Goal: Transaction & Acquisition: Book appointment/travel/reservation

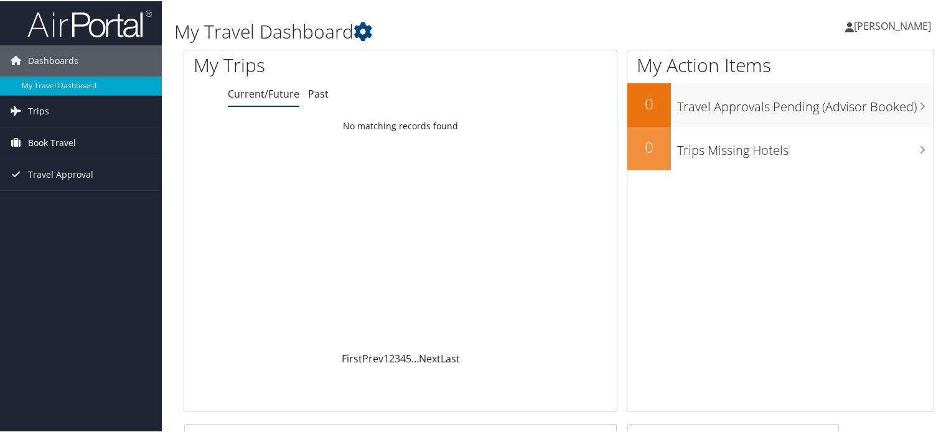
click at [60, 136] on span "Book Travel" at bounding box center [52, 141] width 48 height 31
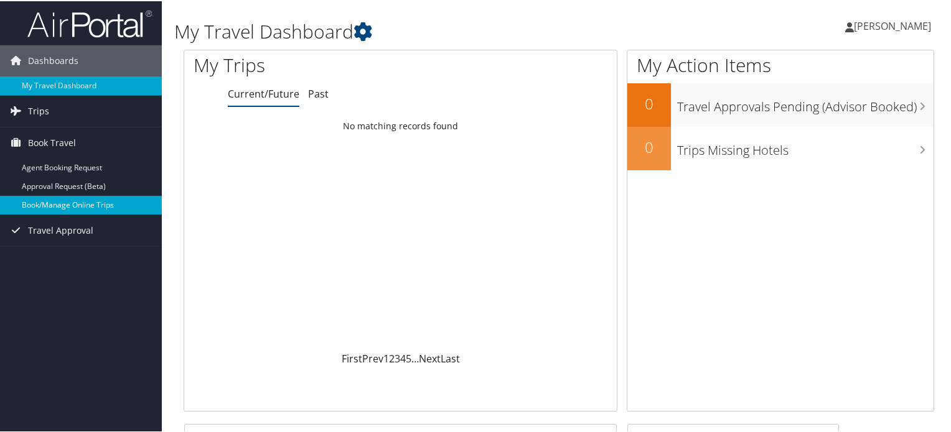
click at [75, 203] on link "Book/Manage Online Trips" at bounding box center [81, 204] width 162 height 19
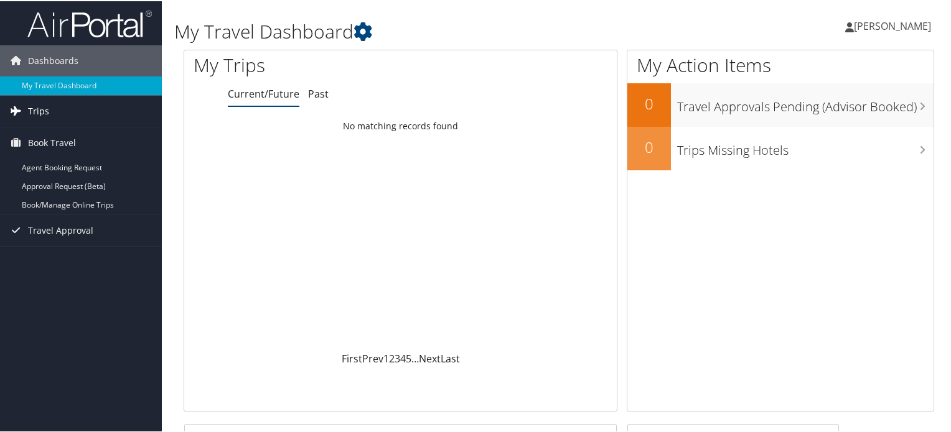
click at [30, 118] on span "Trips" at bounding box center [38, 110] width 21 height 31
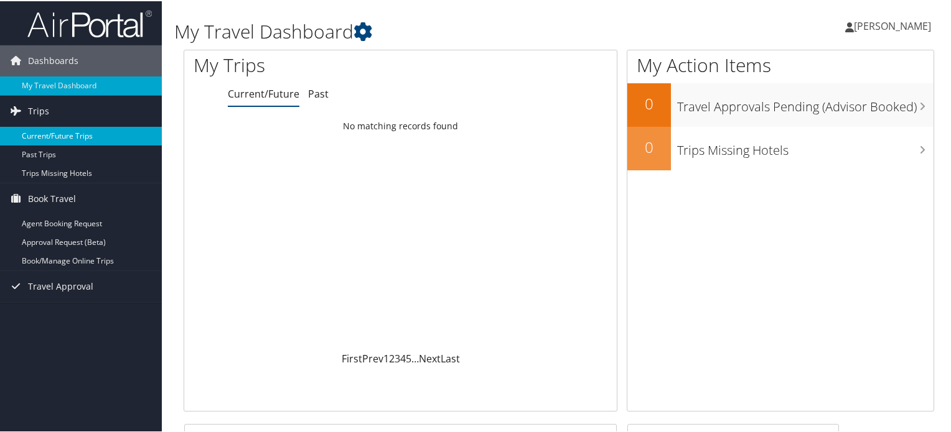
click at [42, 136] on link "Current/Future Trips" at bounding box center [81, 135] width 162 height 19
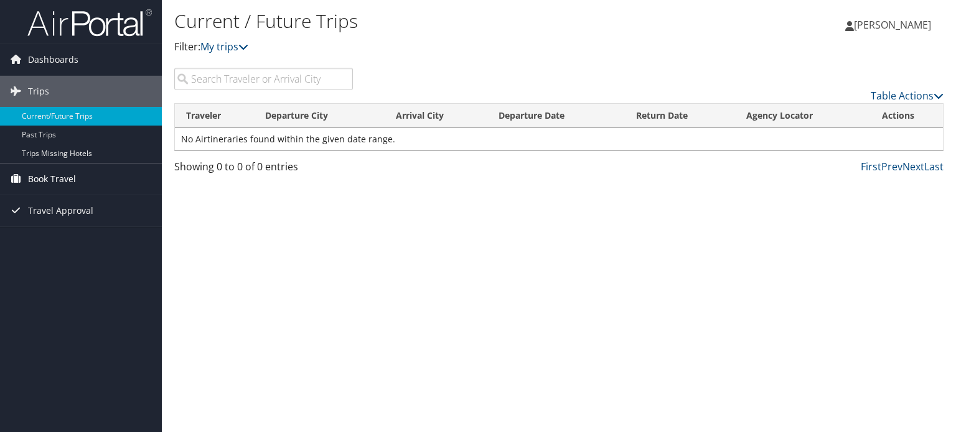
click at [45, 174] on span "Book Travel" at bounding box center [52, 179] width 48 height 31
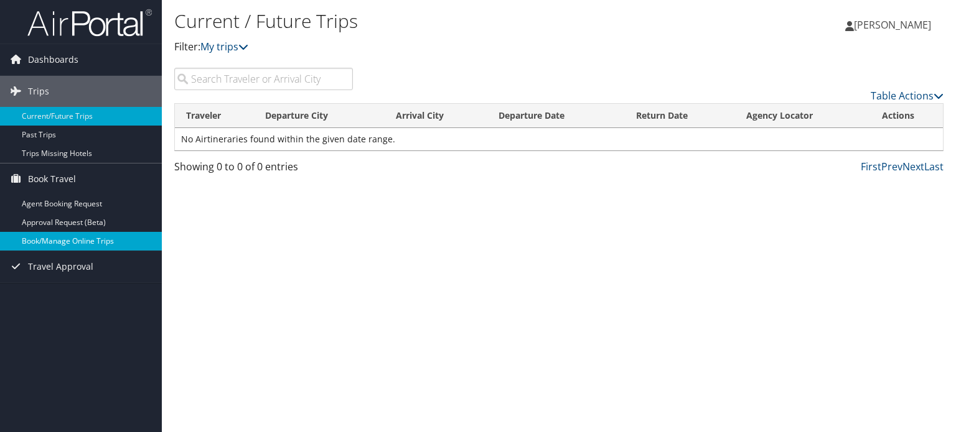
click at [40, 244] on link "Book/Manage Online Trips" at bounding box center [81, 241] width 162 height 19
